Goal: Navigation & Orientation: Find specific page/section

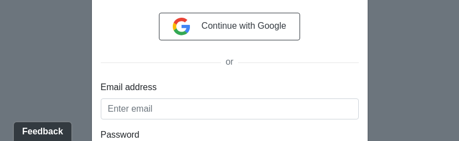
scroll to position [154, 0]
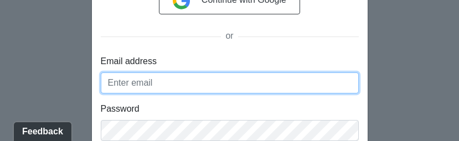
click at [227, 85] on input "Email address" at bounding box center [230, 83] width 258 height 21
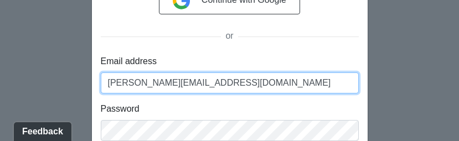
type input "[PERSON_NAME][EMAIL_ADDRESS][DOMAIN_NAME]"
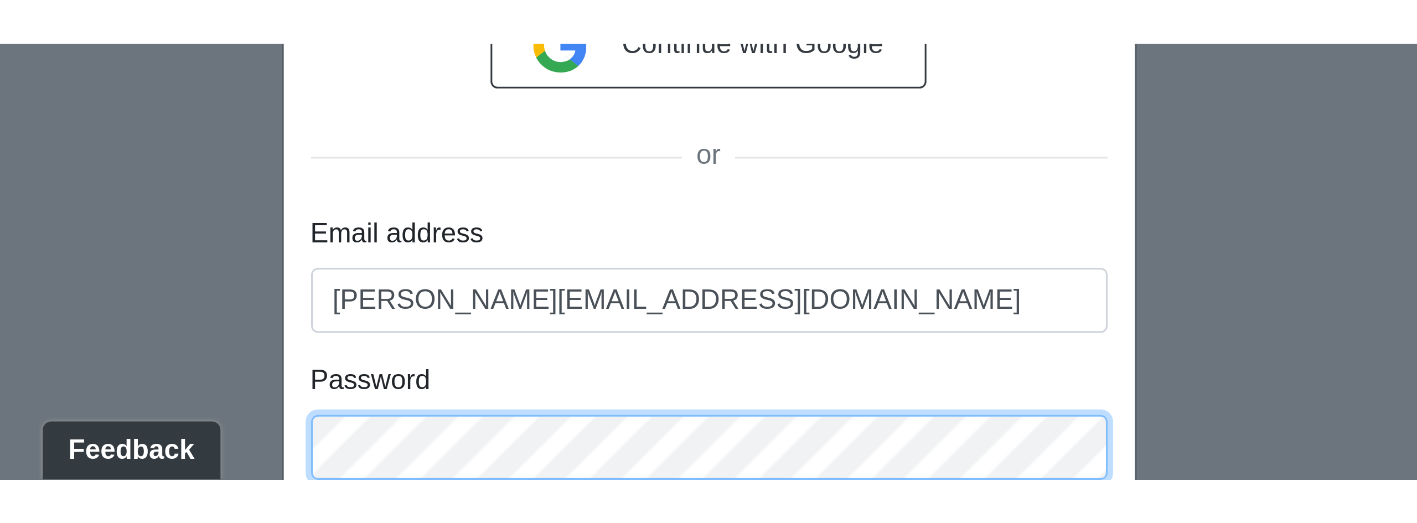
scroll to position [0, 0]
